Goal: Task Accomplishment & Management: Complete application form

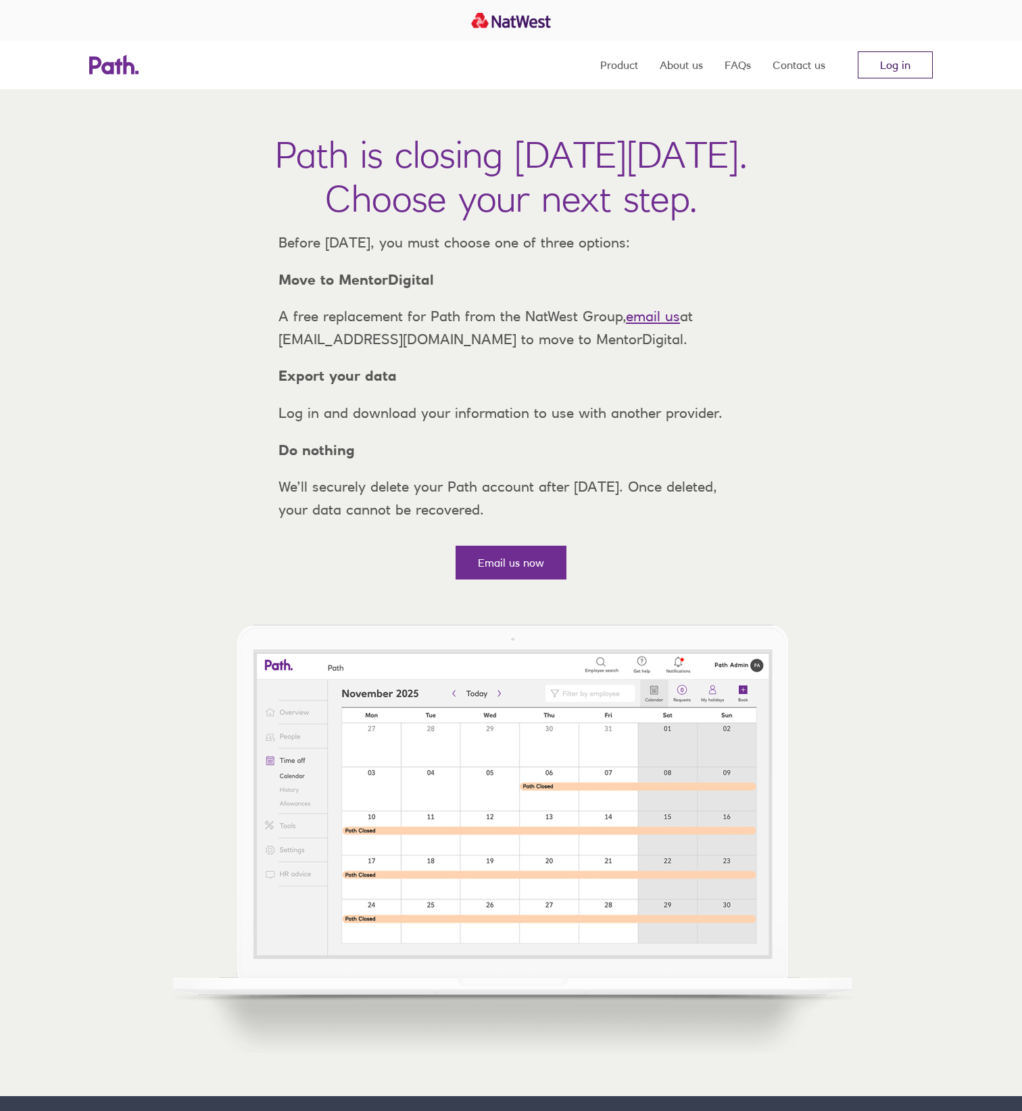
click at [902, 65] on link "Log in" at bounding box center [895, 64] width 75 height 27
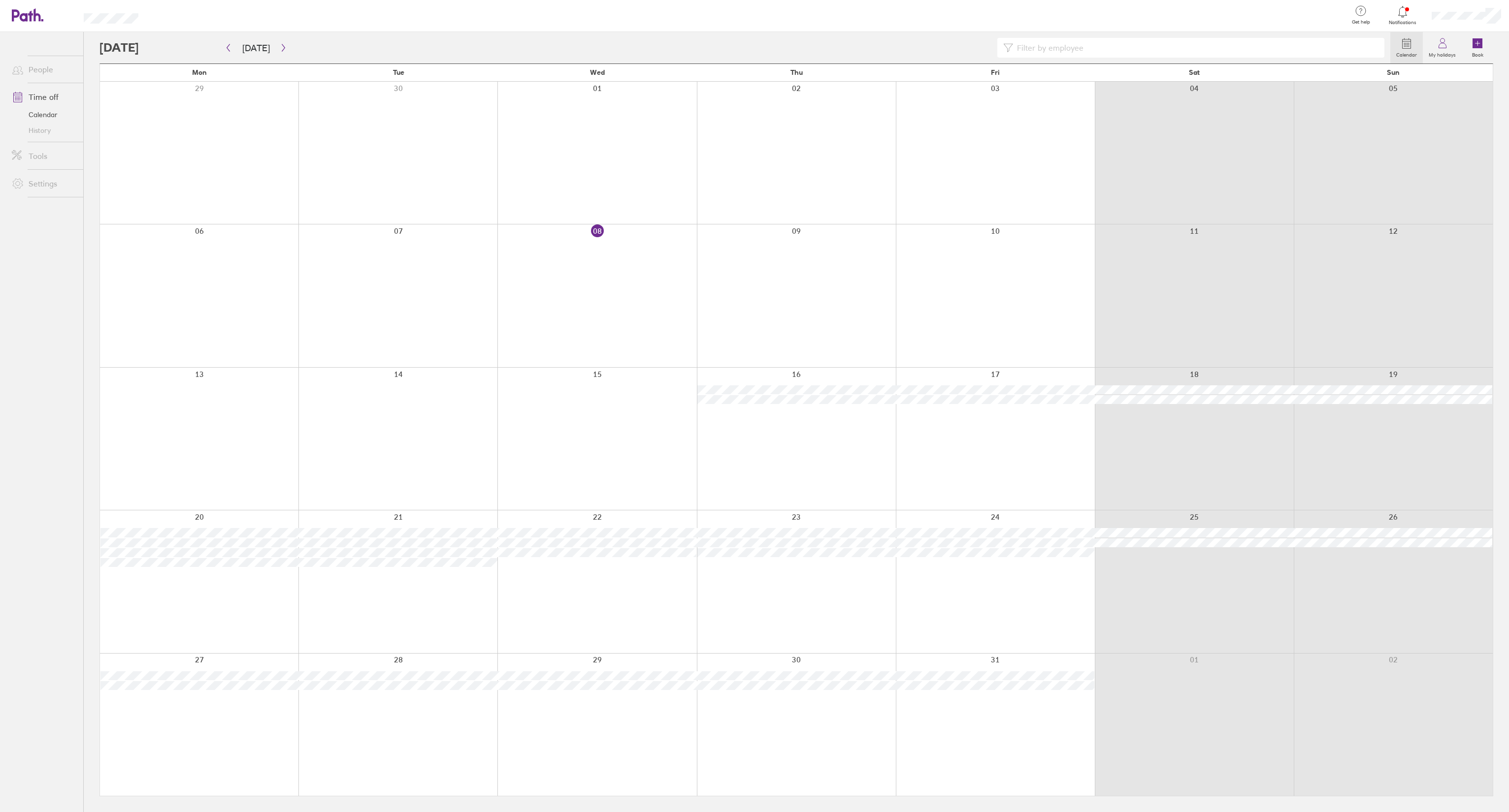
click at [752, 10] on div at bounding box center [1466, 15] width 85 height 31
click at [752, 44] on link "My profile" at bounding box center [1459, 44] width 98 height 25
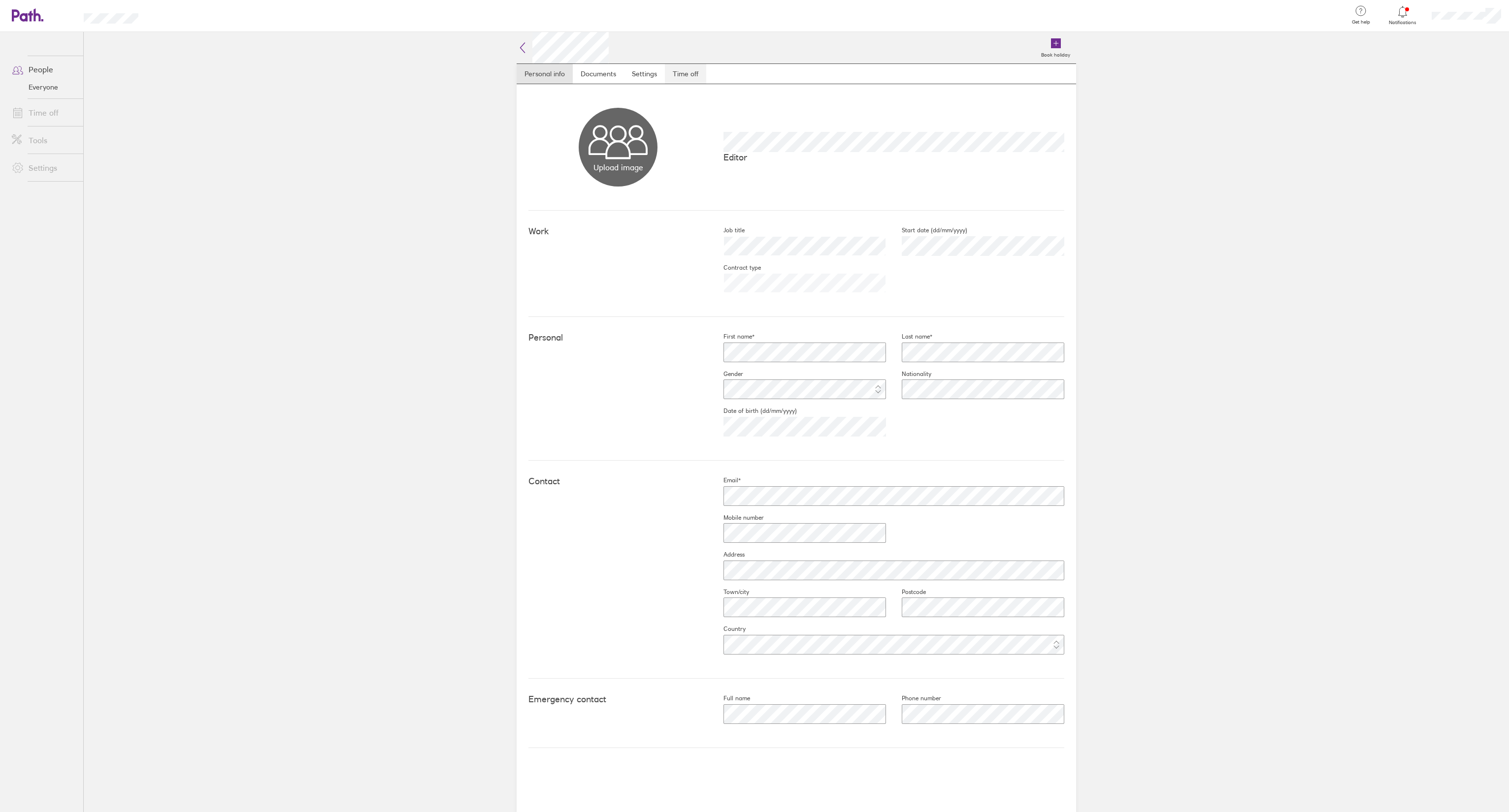
click at [686, 65] on link "Time off" at bounding box center [686, 74] width 42 height 20
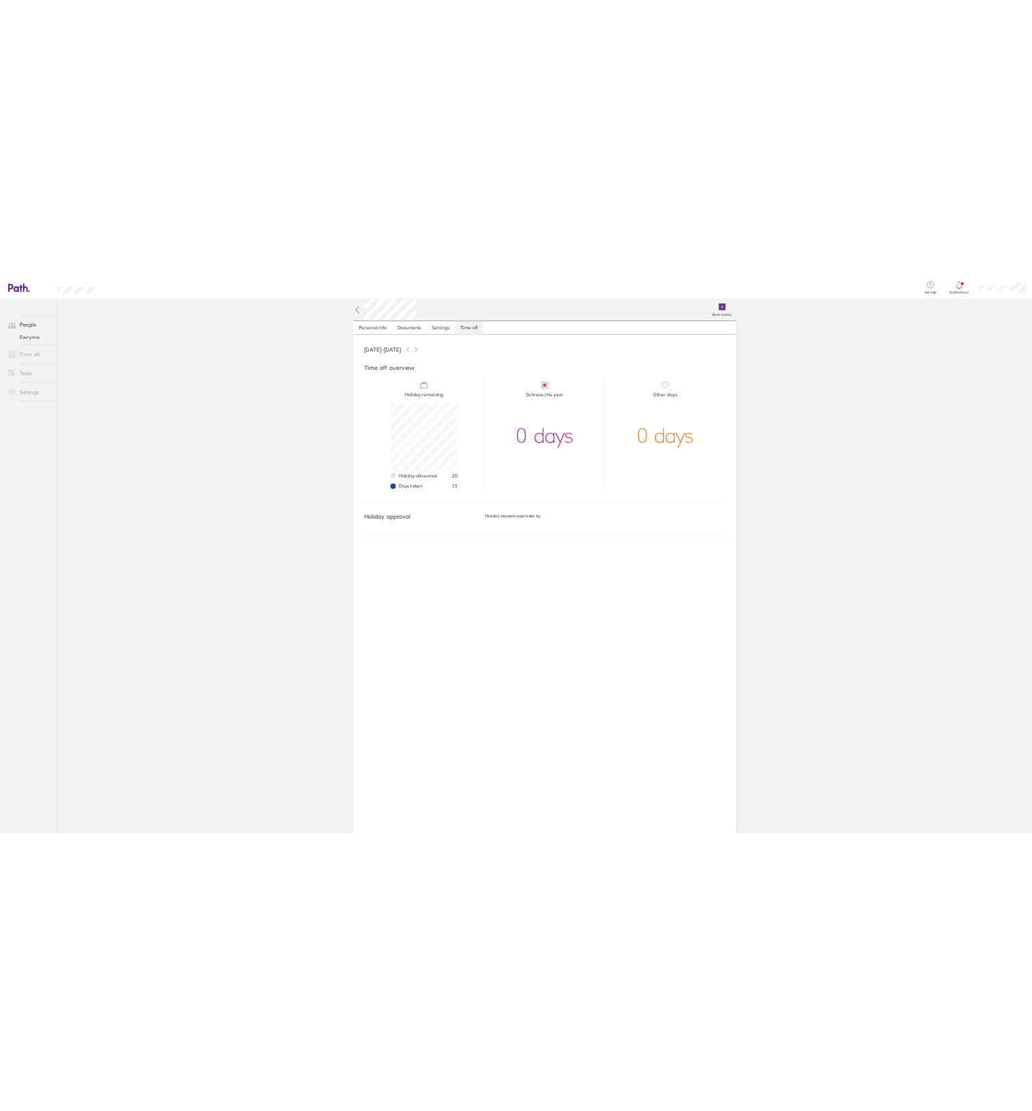
scroll to position [135, 135]
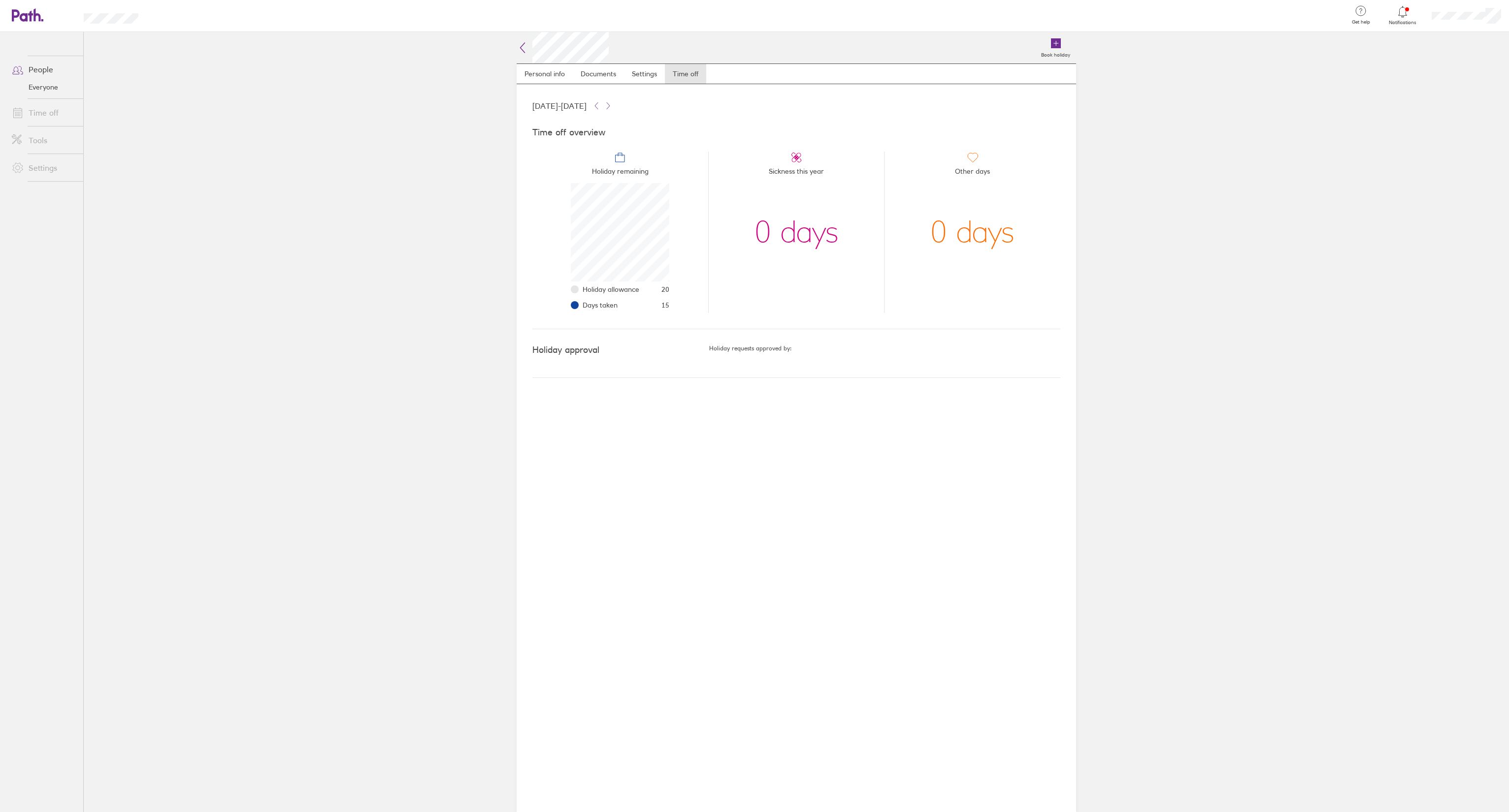
click at [28, 13] on icon at bounding box center [27, 15] width 31 height 13
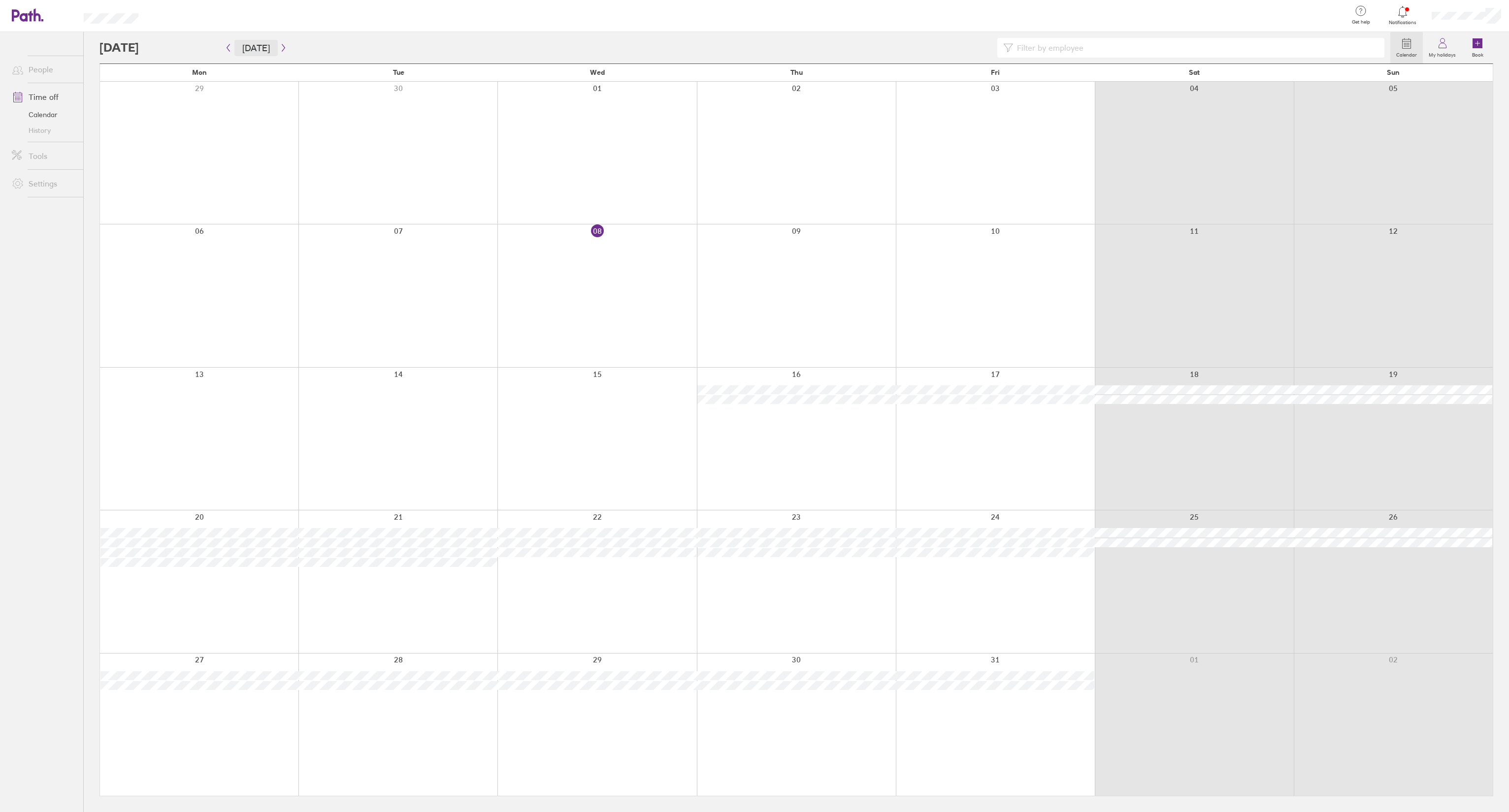
click at [244, 47] on button "Today" at bounding box center [256, 48] width 43 height 16
click at [303, 45] on div at bounding box center [745, 47] width 1291 height 20
click at [283, 50] on icon "button" at bounding box center [283, 47] width 7 height 8
click at [232, 42] on button "button" at bounding box center [228, 48] width 12 height 16
click at [606, 717] on div at bounding box center [597, 725] width 199 height 142
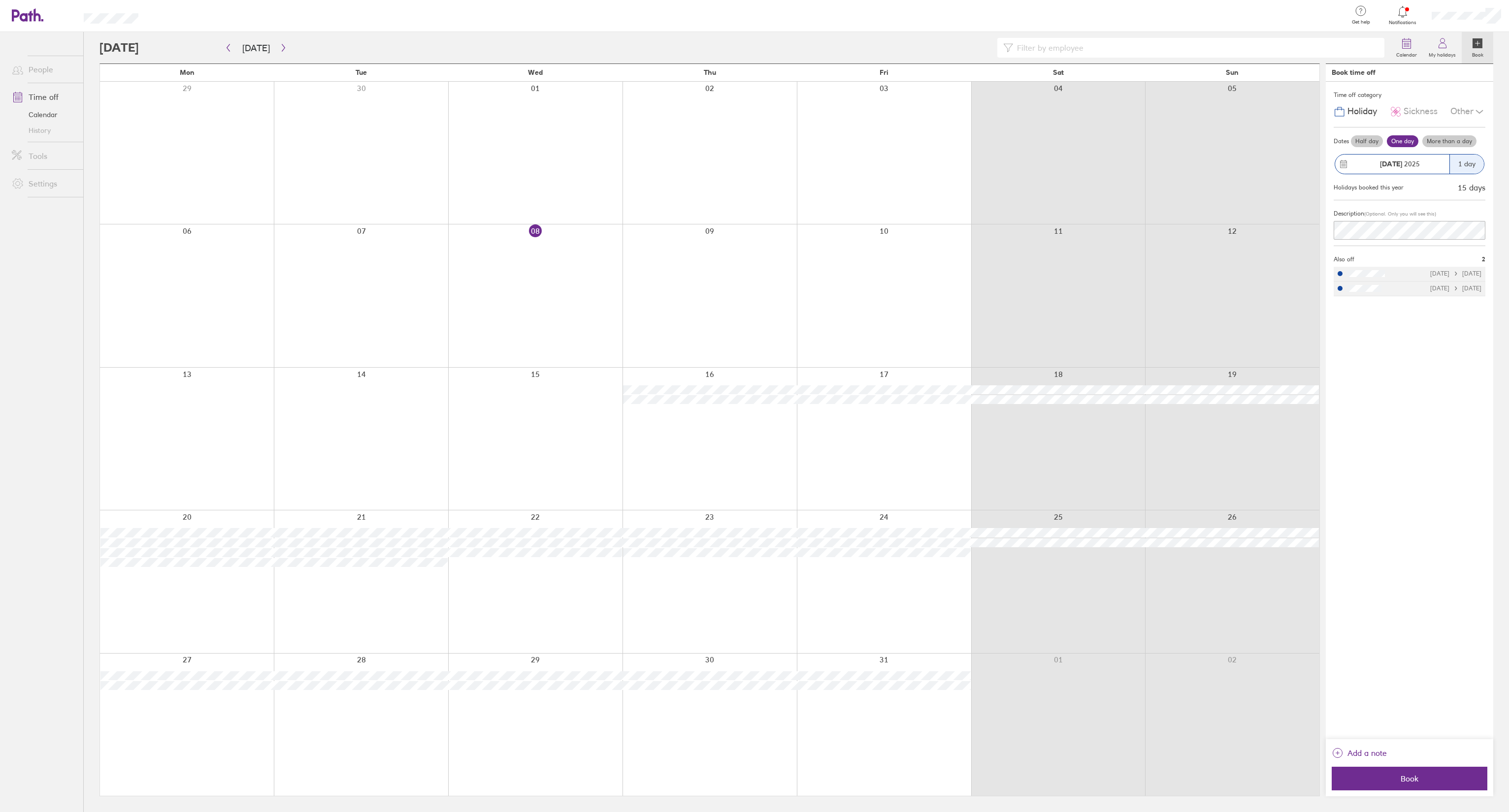
click at [752, 162] on div "1 day" at bounding box center [1467, 164] width 34 height 19
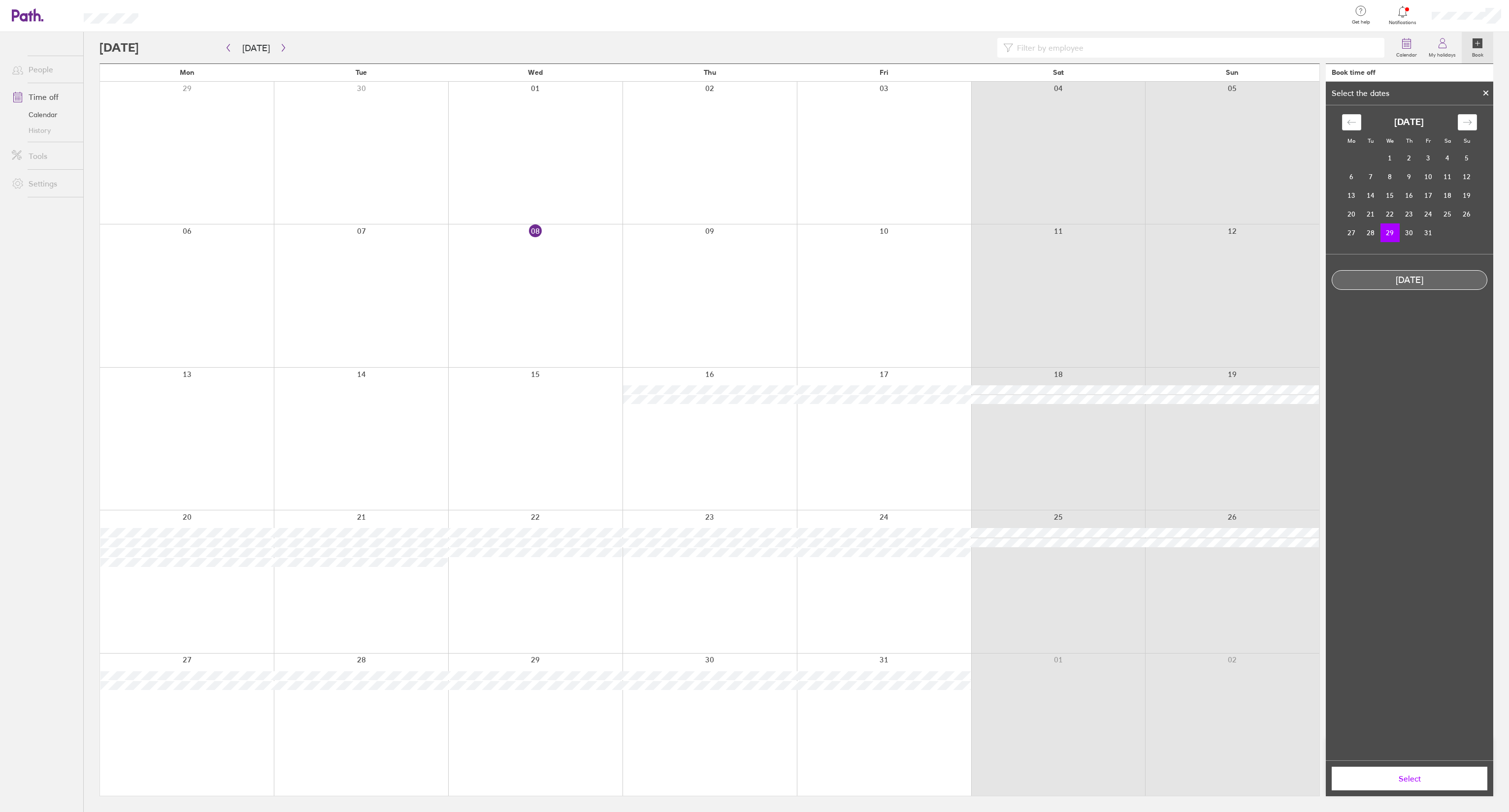
click at [752, 91] on icon at bounding box center [1486, 93] width 7 height 6
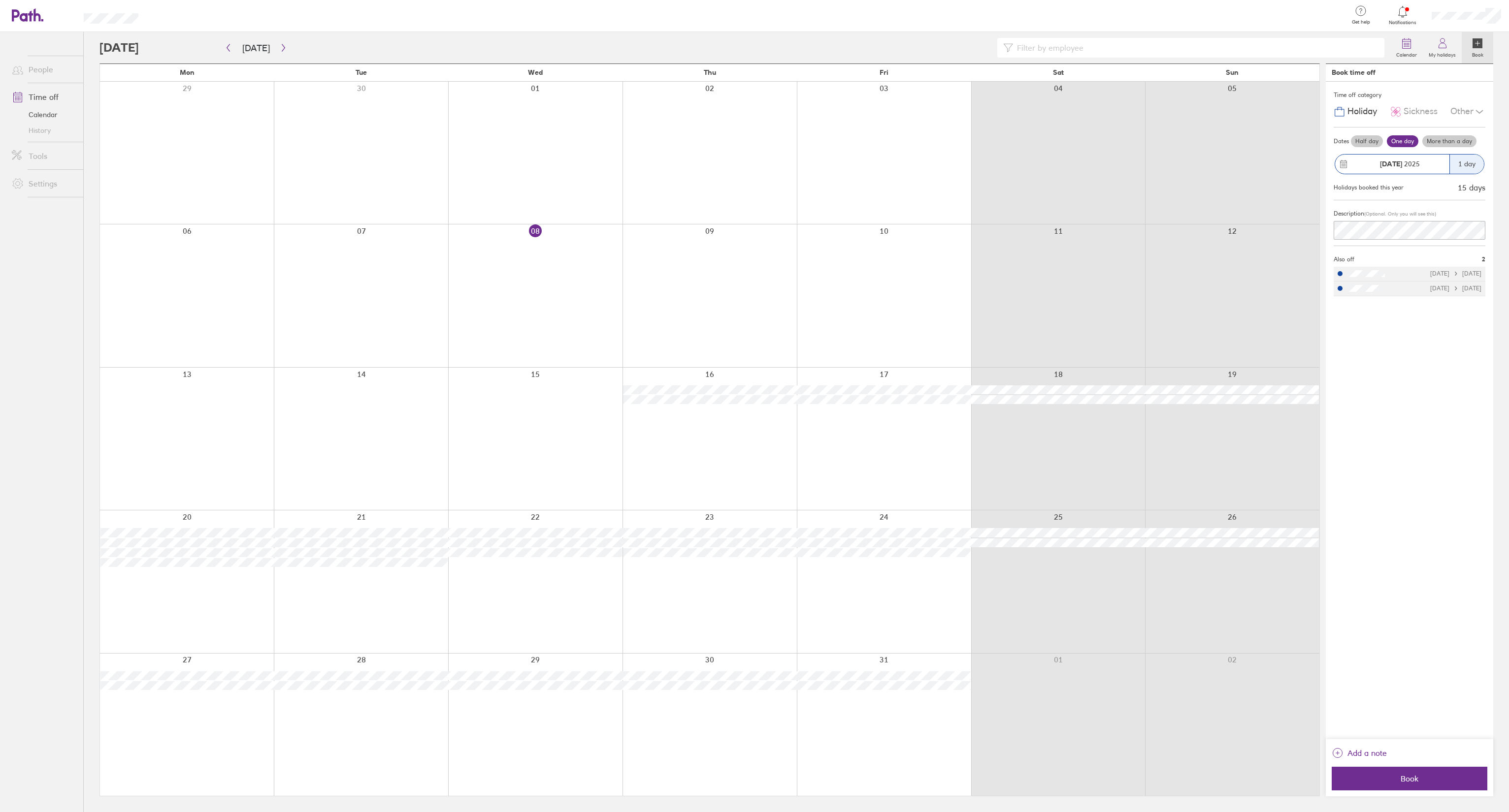
click at [752, 139] on label "More than a day" at bounding box center [1449, 141] width 54 height 12
click at [0, 0] on input "More than a day" at bounding box center [0, 0] width 0 height 0
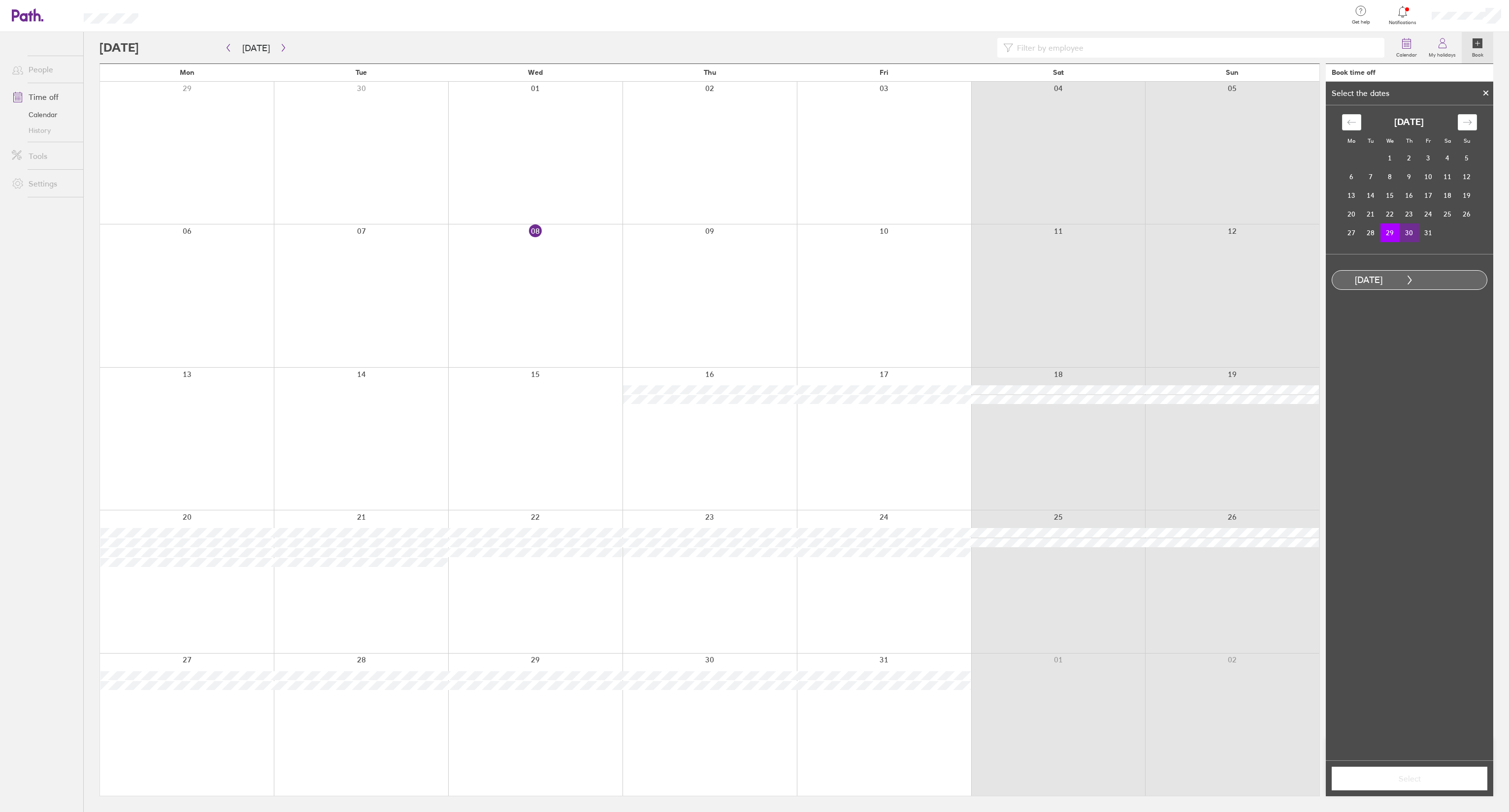
click at [752, 230] on td "30" at bounding box center [1409, 233] width 19 height 19
click at [752, 786] on button "Select" at bounding box center [1410, 779] width 156 height 23
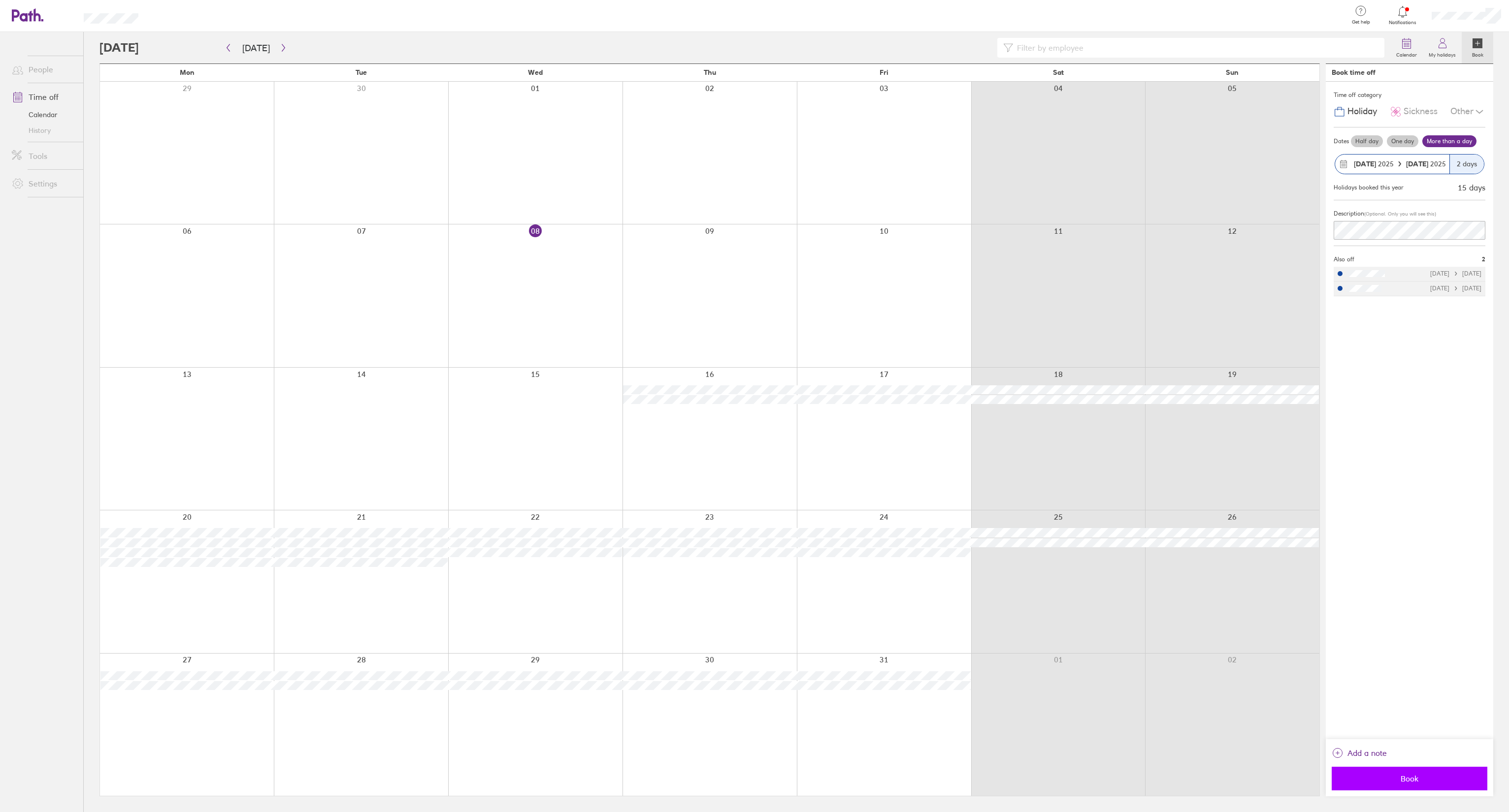
click at [752, 783] on span "Book" at bounding box center [1409, 779] width 142 height 9
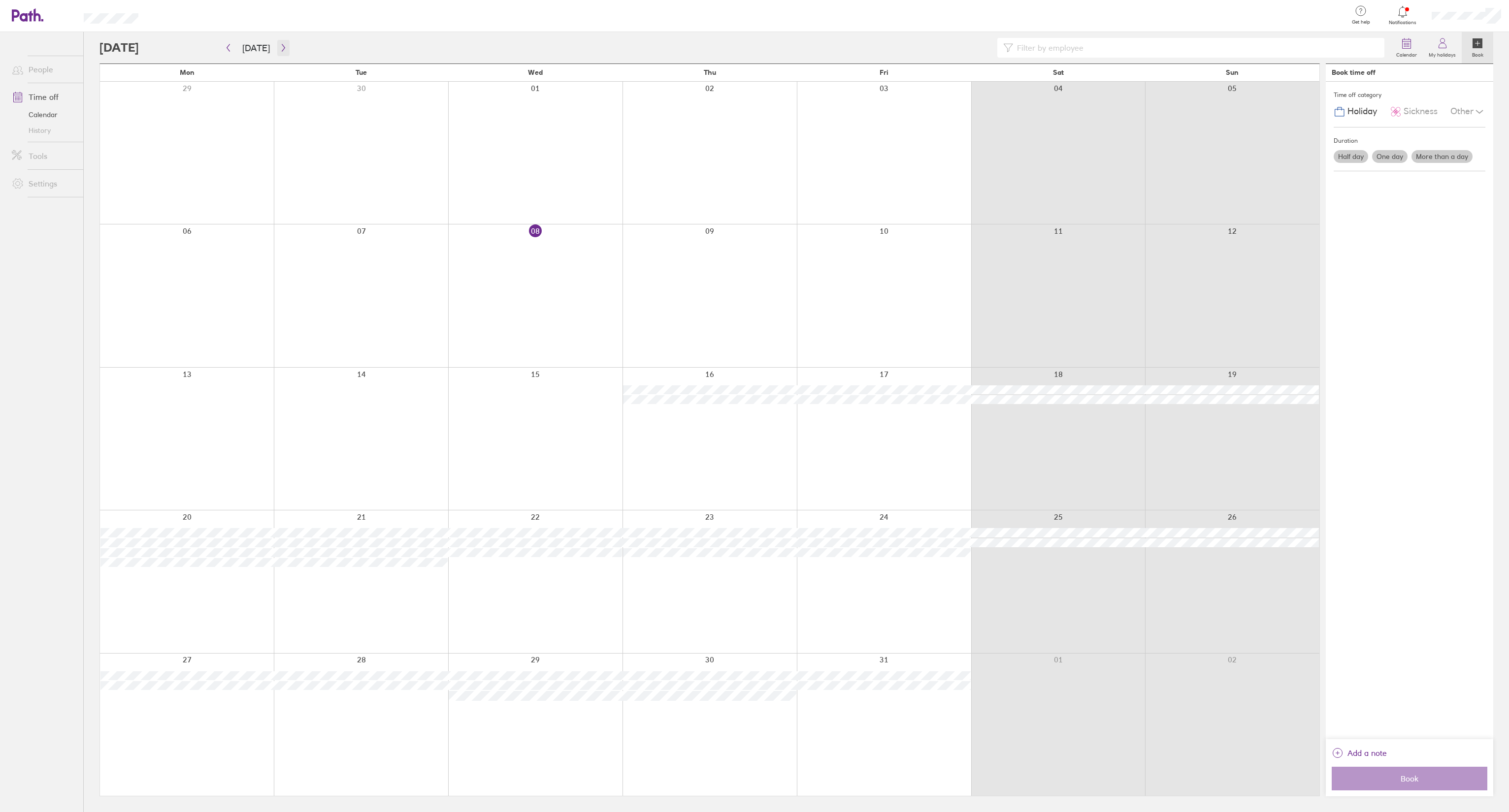
click at [282, 51] on icon "button" at bounding box center [283, 47] width 7 height 8
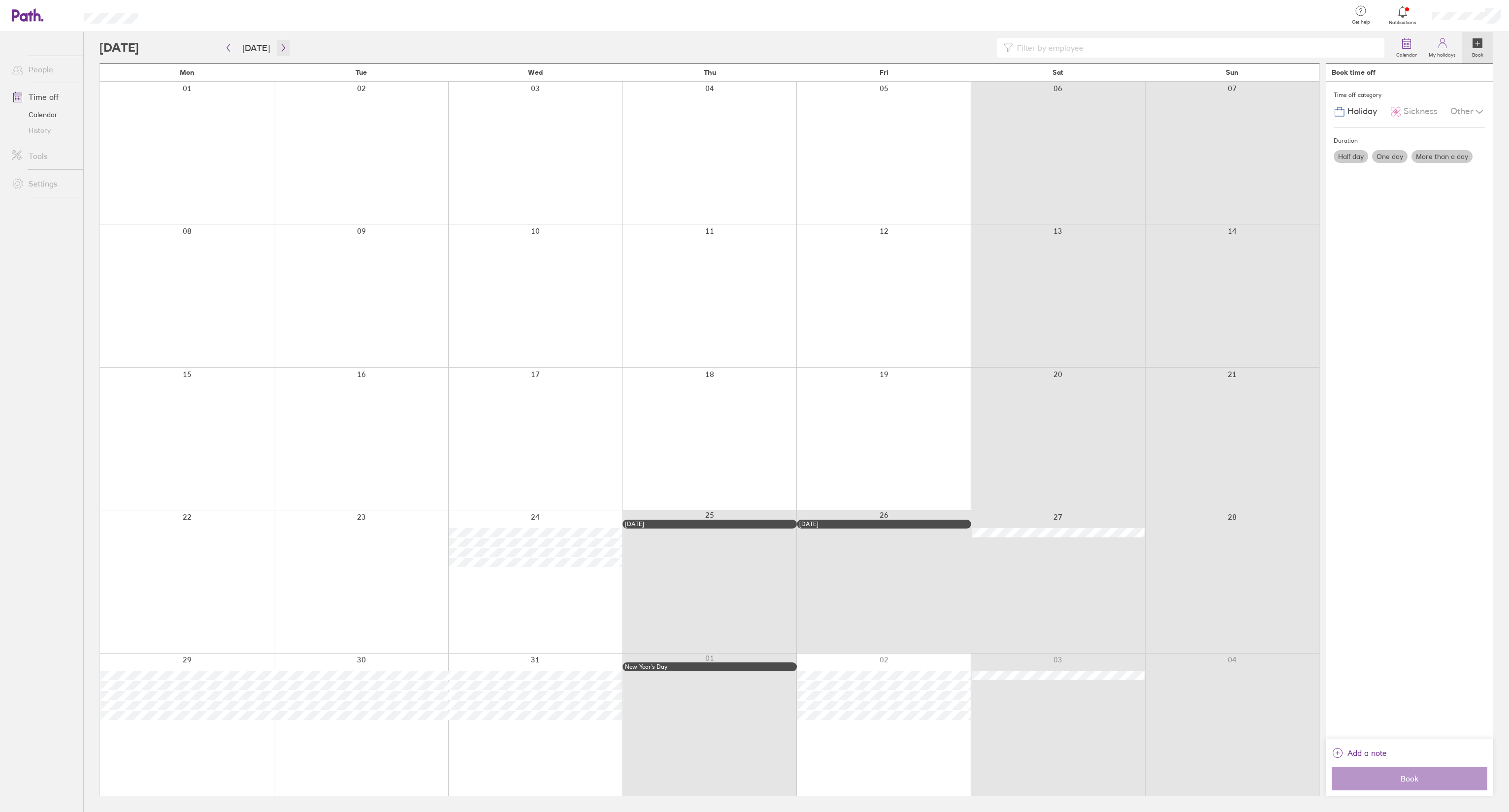
click at [284, 47] on button "button" at bounding box center [283, 48] width 12 height 16
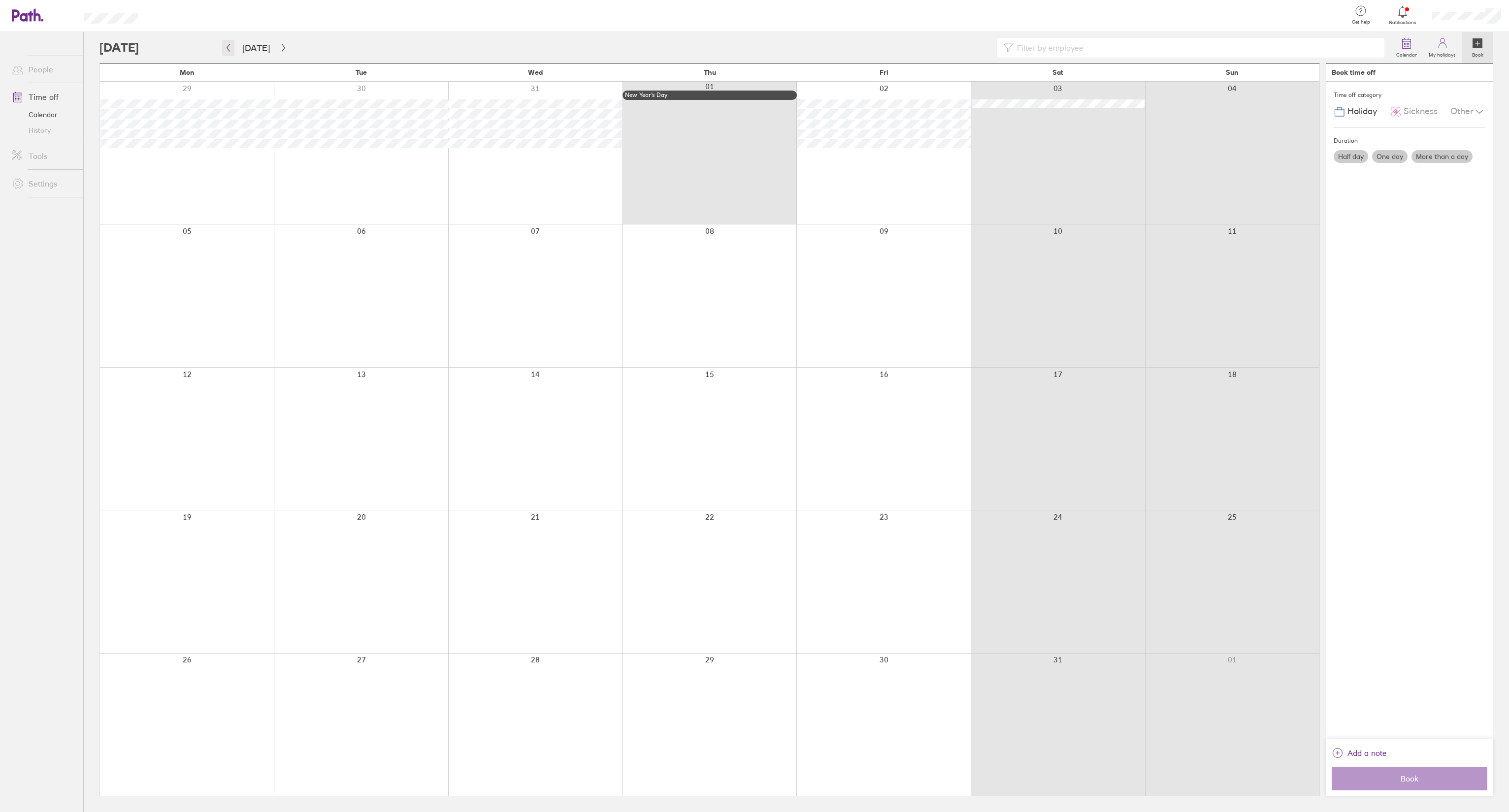
click at [228, 44] on icon "button" at bounding box center [228, 47] width 7 height 8
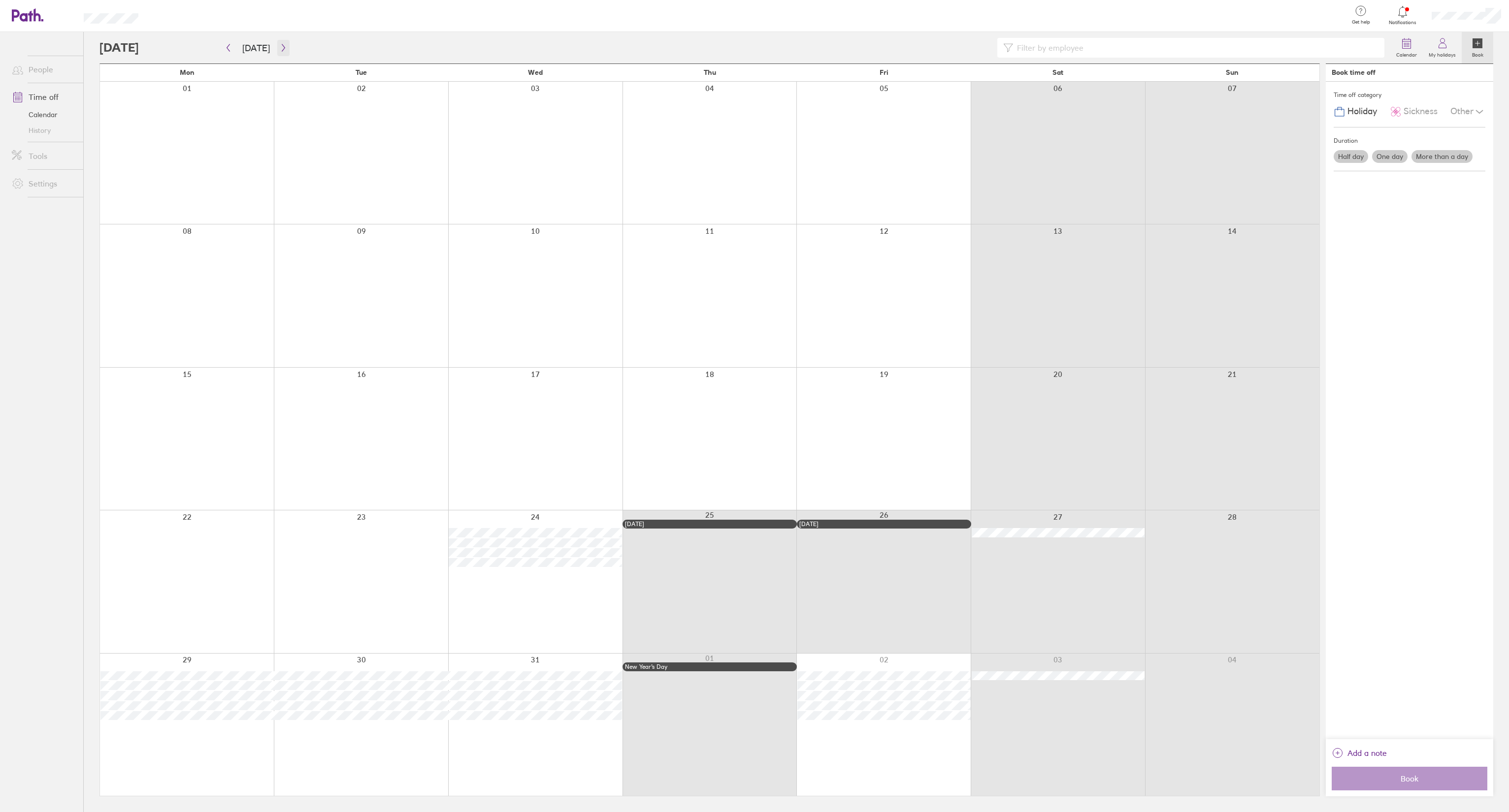
click at [280, 40] on button "button" at bounding box center [283, 48] width 12 height 16
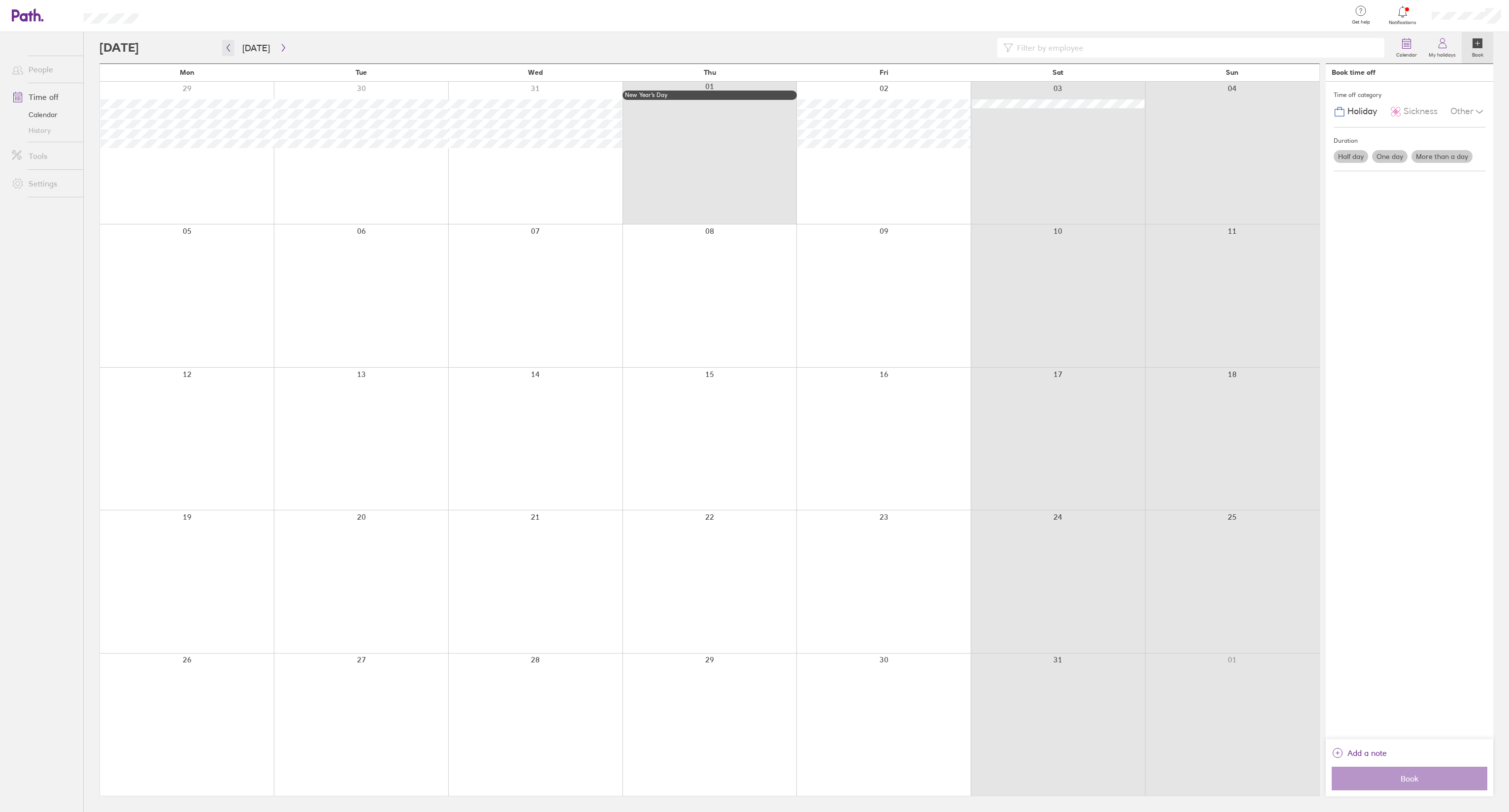
click at [224, 46] on button "button" at bounding box center [228, 48] width 12 height 16
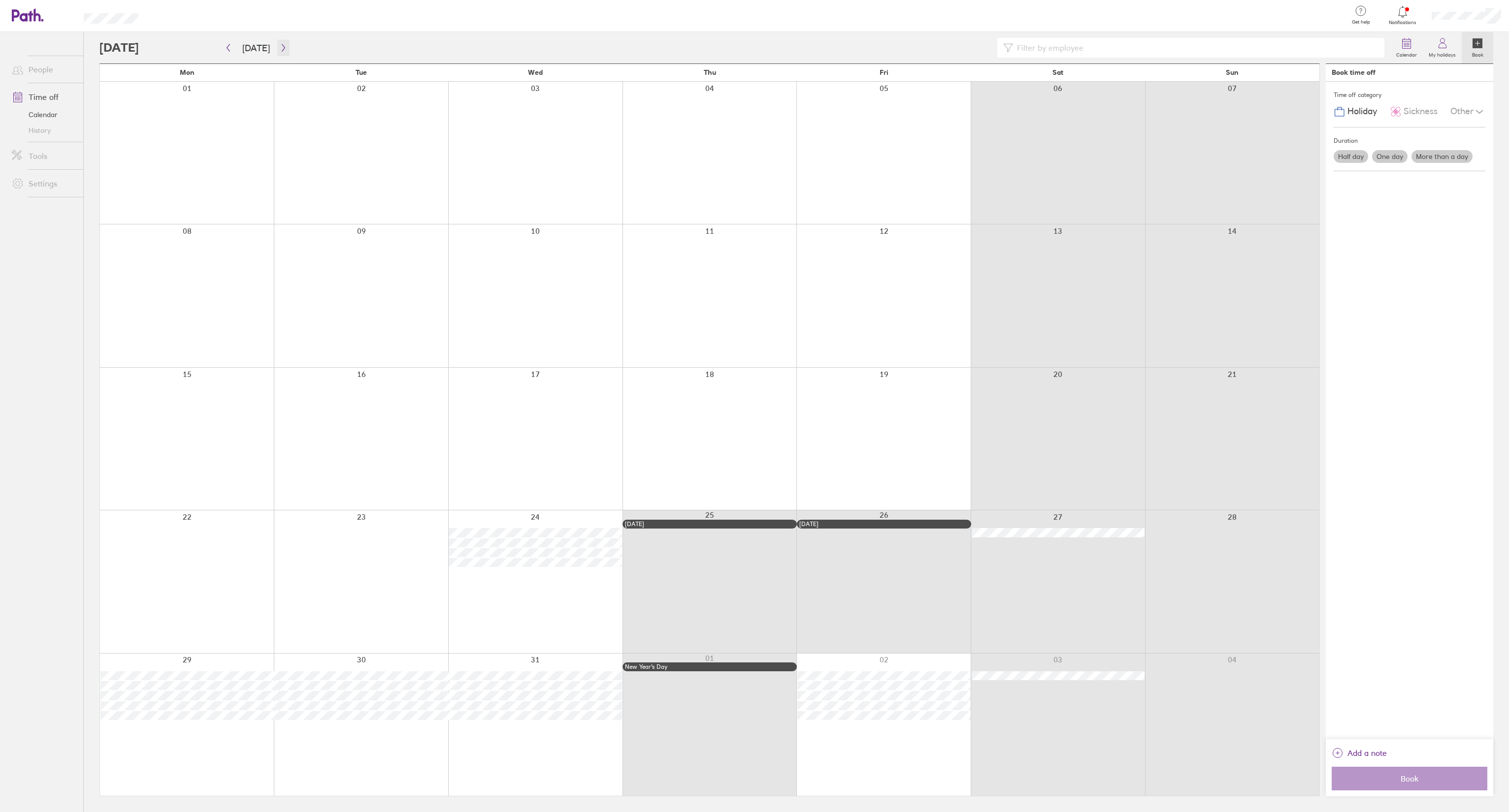
click at [278, 47] on button "button" at bounding box center [283, 48] width 12 height 16
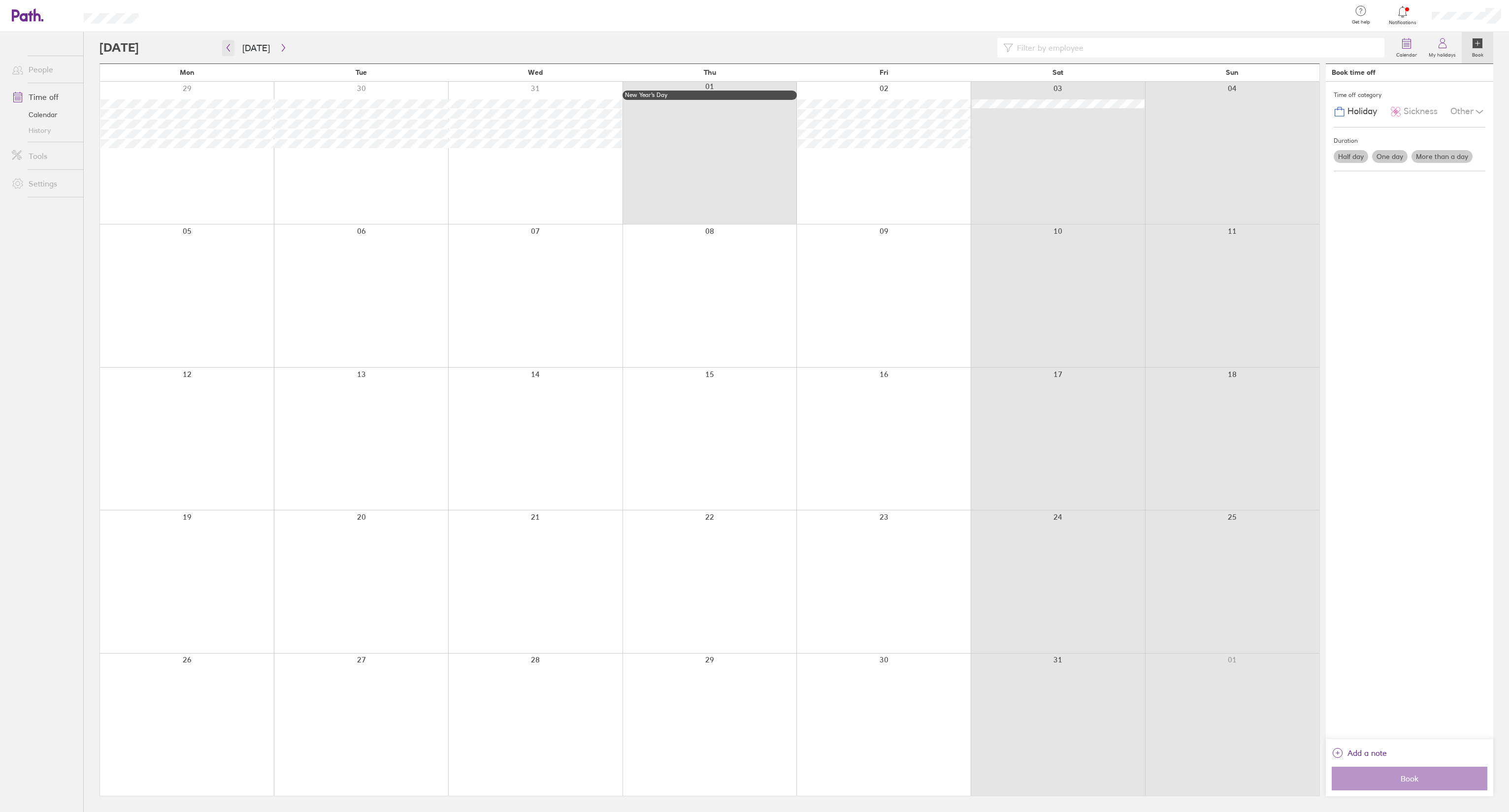
click at [227, 52] on button "button" at bounding box center [228, 48] width 12 height 16
